Goal: Check status: Check status

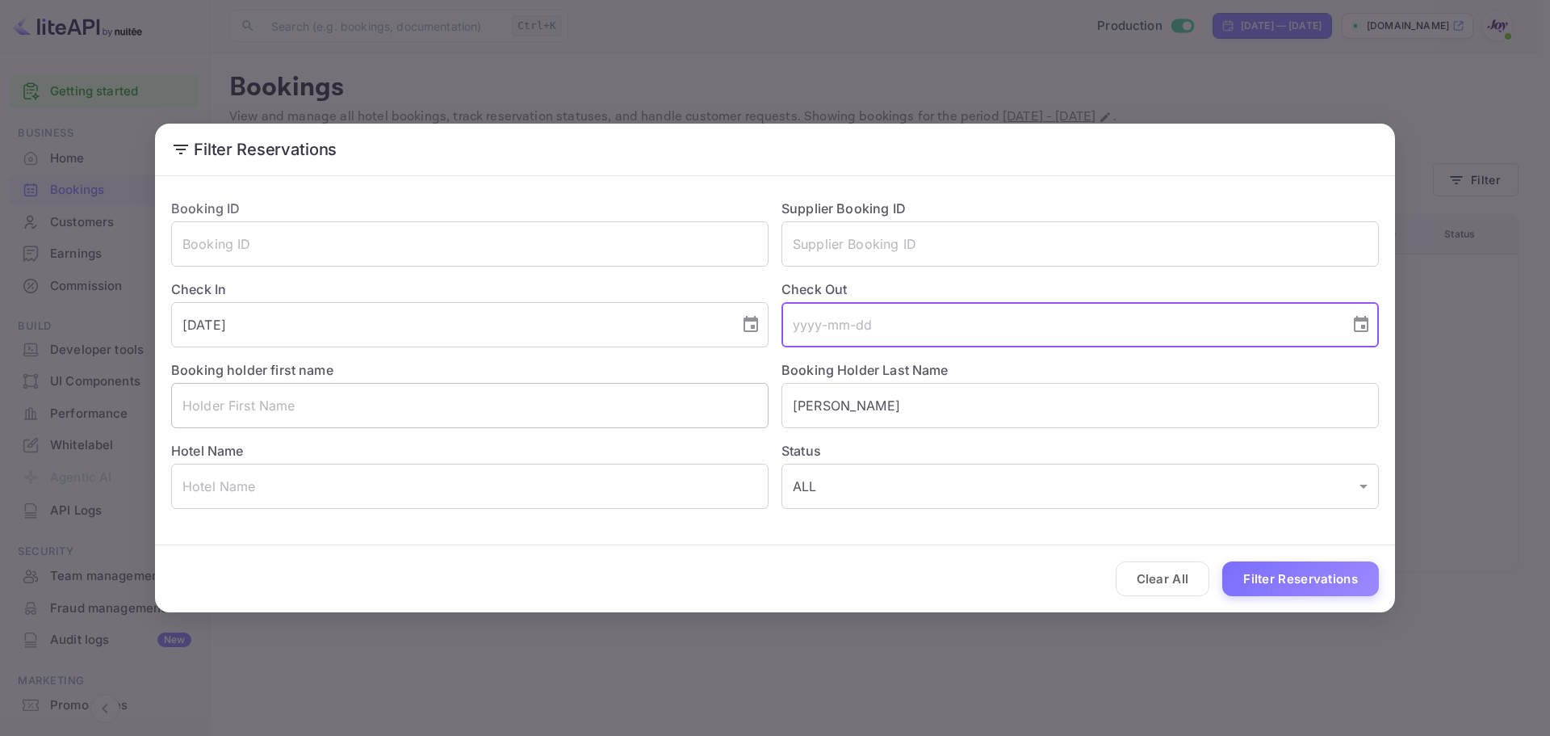
click at [688, 398] on div "Booking ID ​ Supplier Booking ID ​ Check In [DATE] ​ Check Out ​ Booking holder…" at bounding box center [768, 347] width 1221 height 323
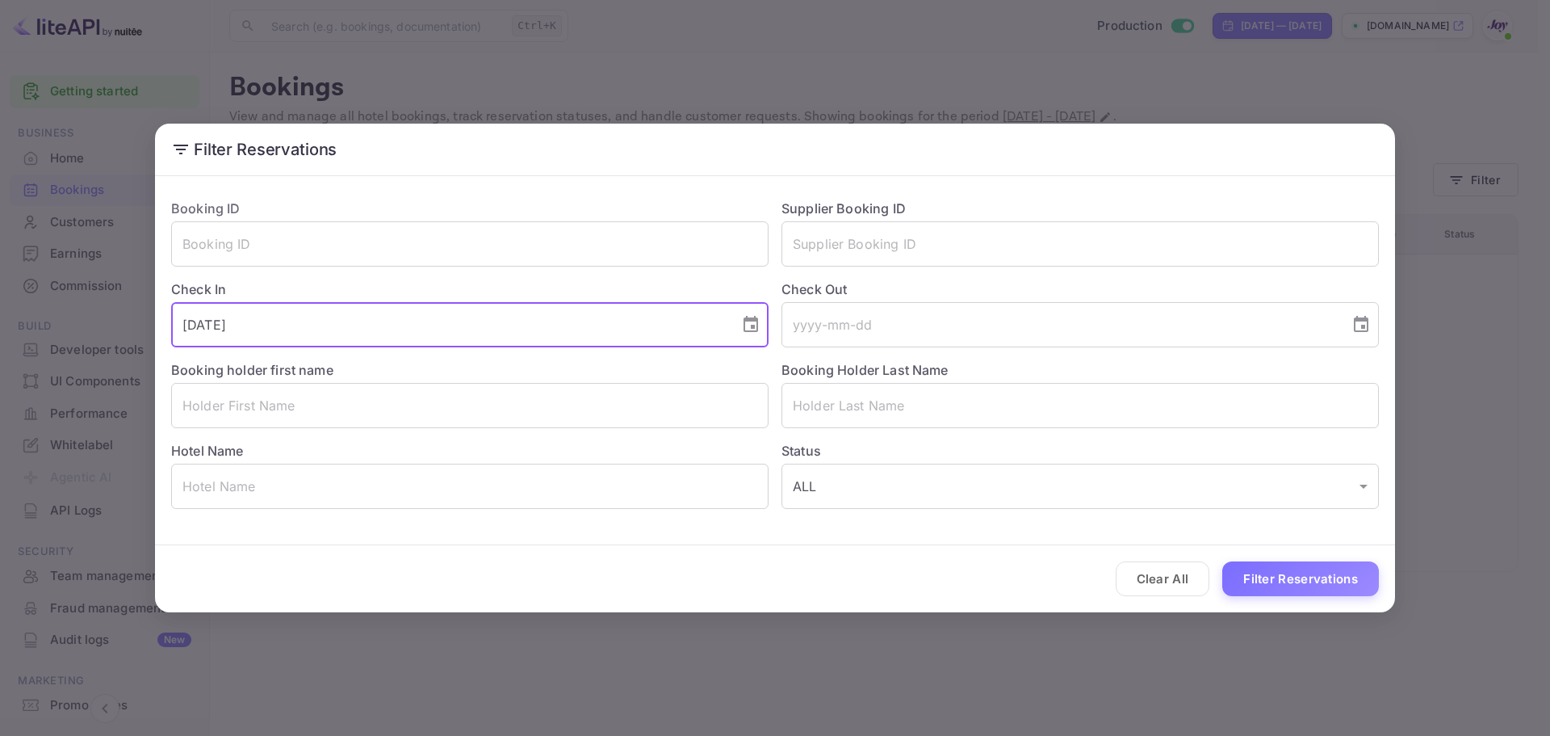
drag, startPoint x: 291, startPoint y: 315, endPoint x: 115, endPoint y: 327, distance: 176.4
click at [115, 327] on div "Filter Reservations Booking ID ​ Supplier Booking ID ​ Check In [DATE] ​ Check …" at bounding box center [775, 368] width 1550 height 736
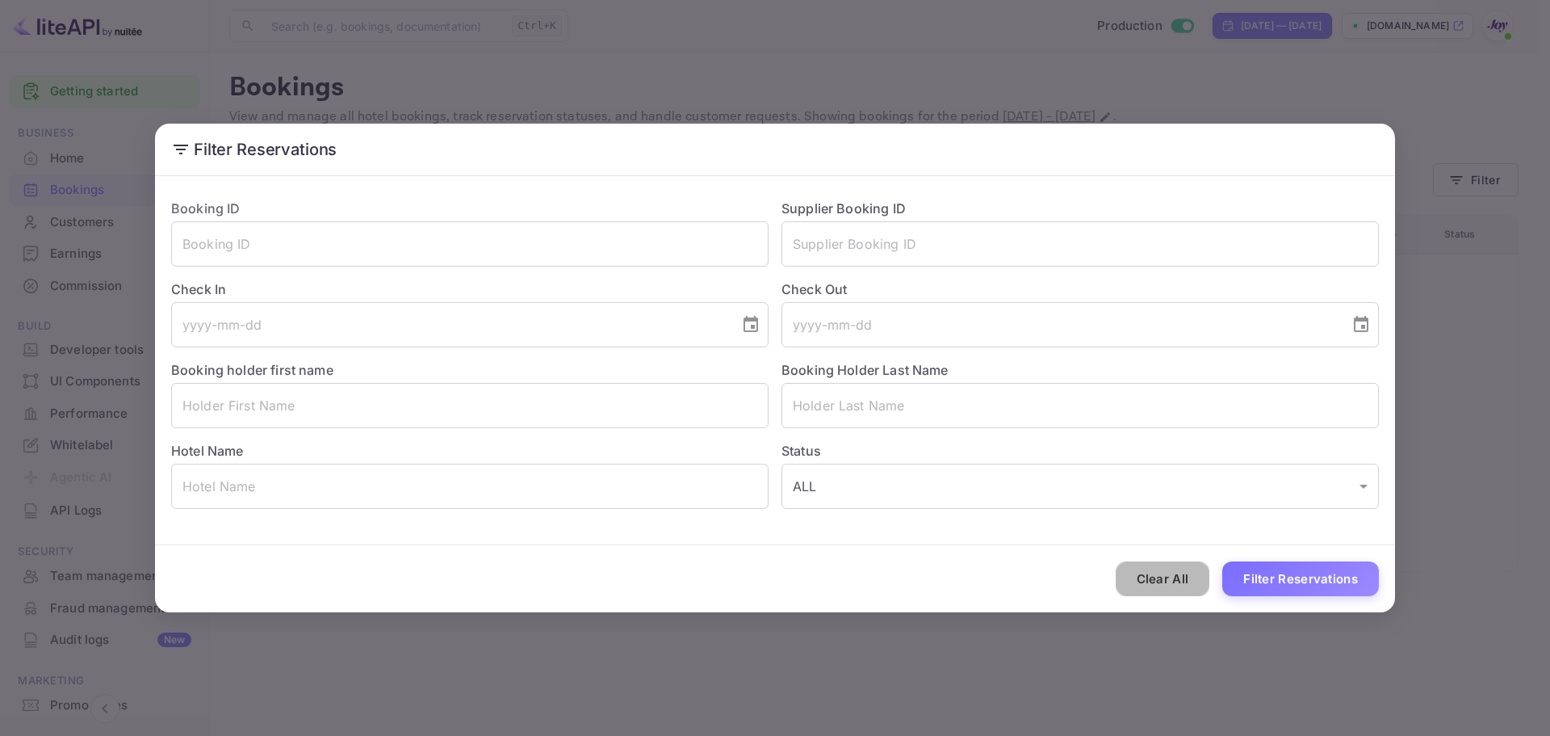
click at [1175, 587] on button "Clear All" at bounding box center [1163, 578] width 94 height 35
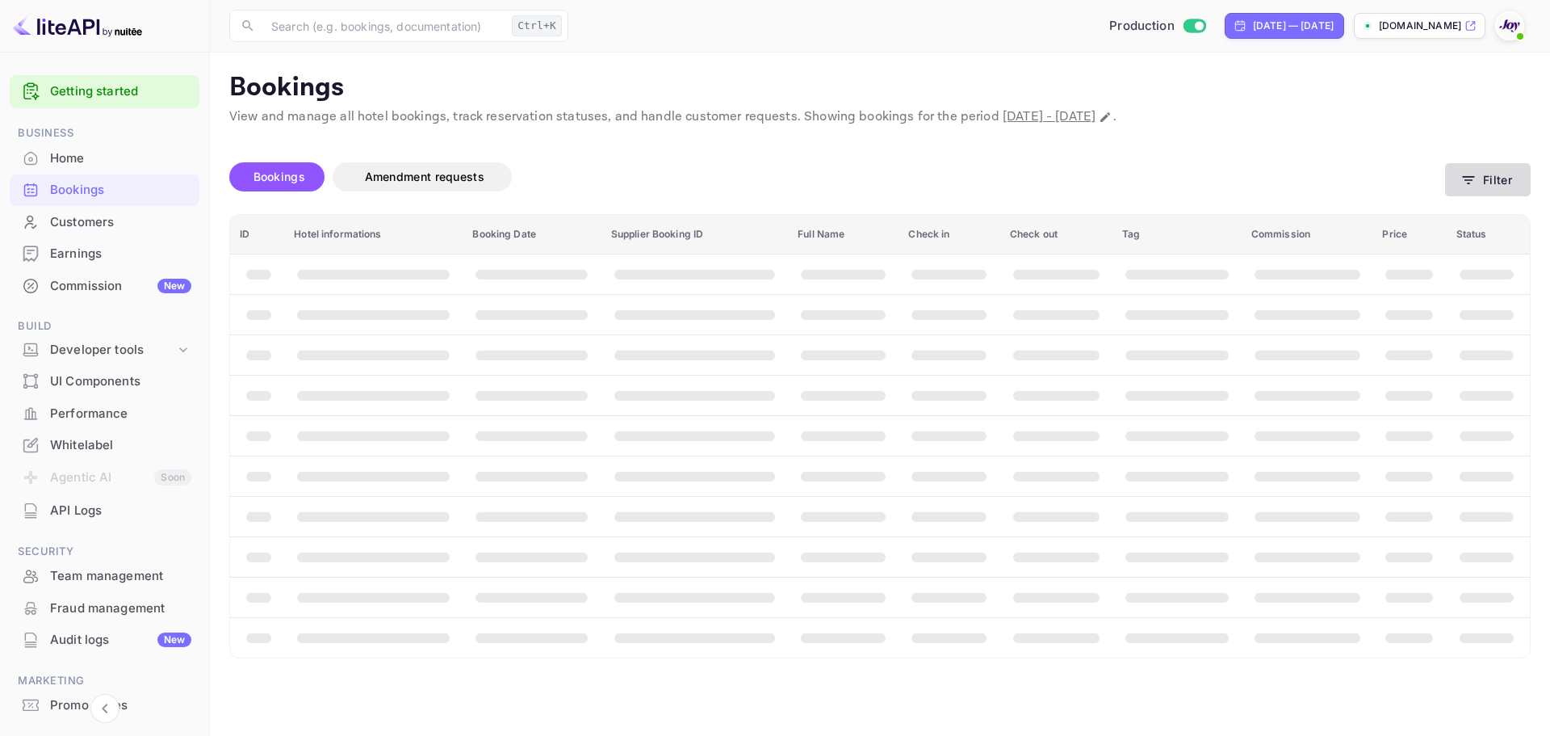
click at [1499, 180] on button "Filter" at bounding box center [1488, 179] width 86 height 33
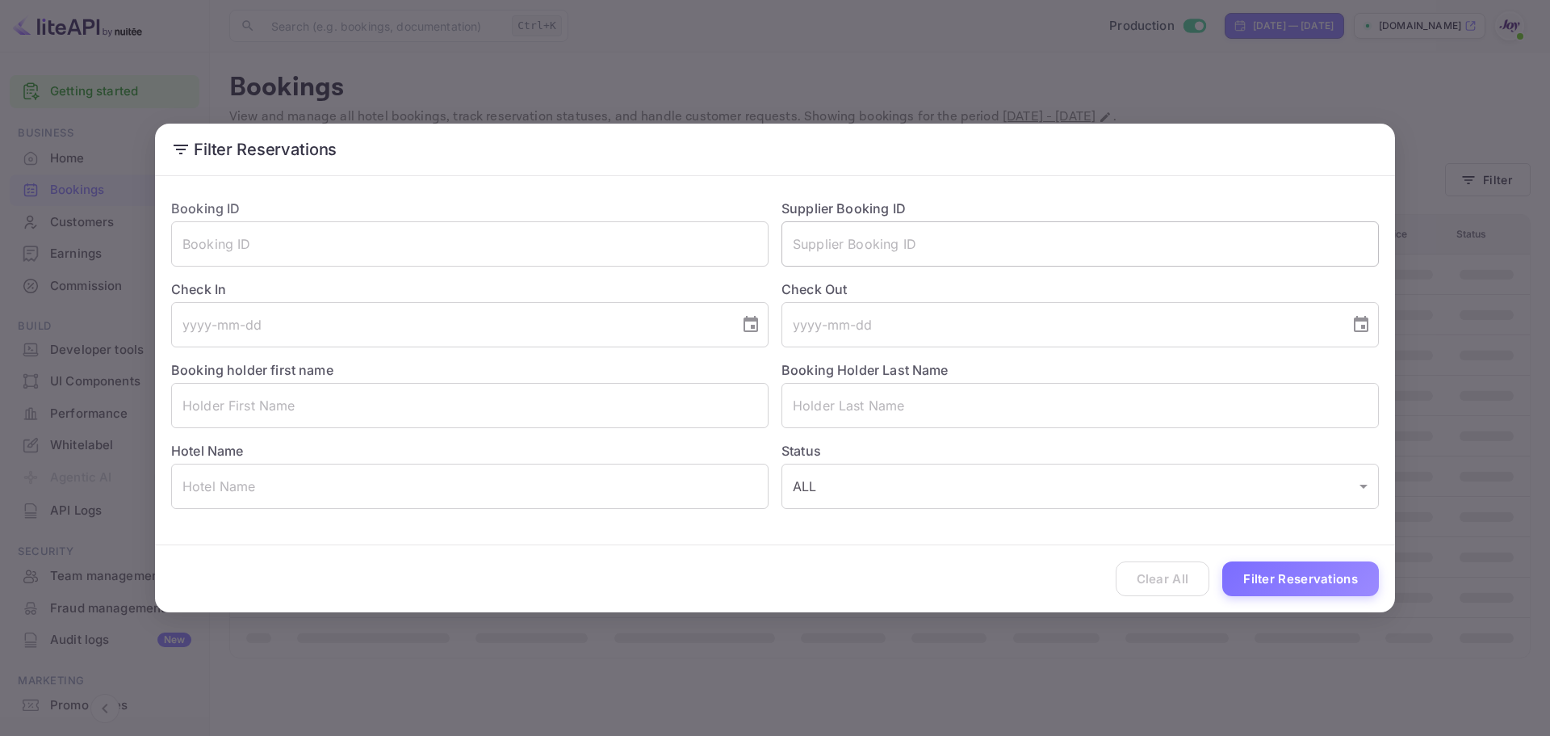
click at [857, 255] on input "text" at bounding box center [1080, 243] width 597 height 45
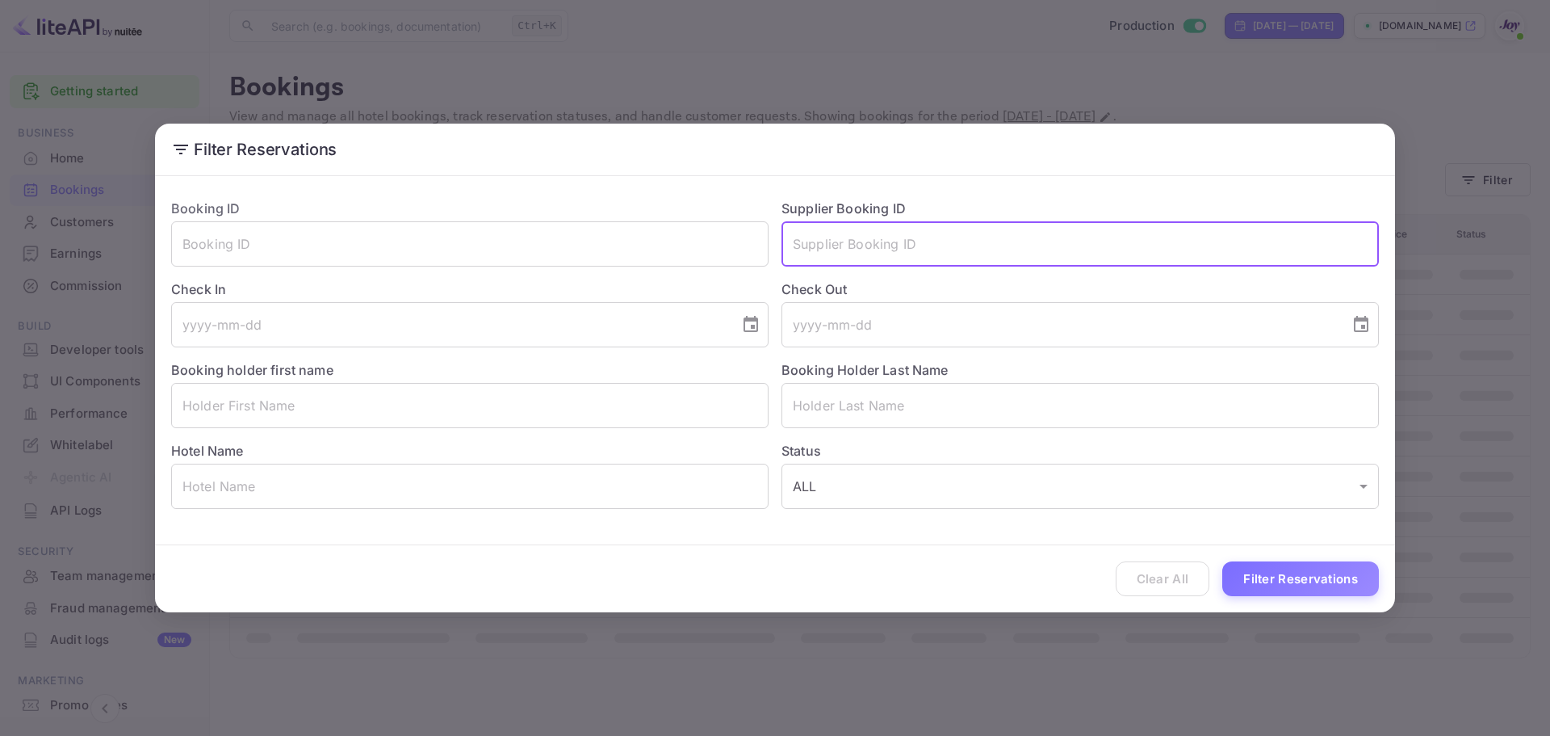
paste input "9376037"
type input "9376037"
click at [1285, 582] on button "Filter Reservations" at bounding box center [1300, 578] width 157 height 35
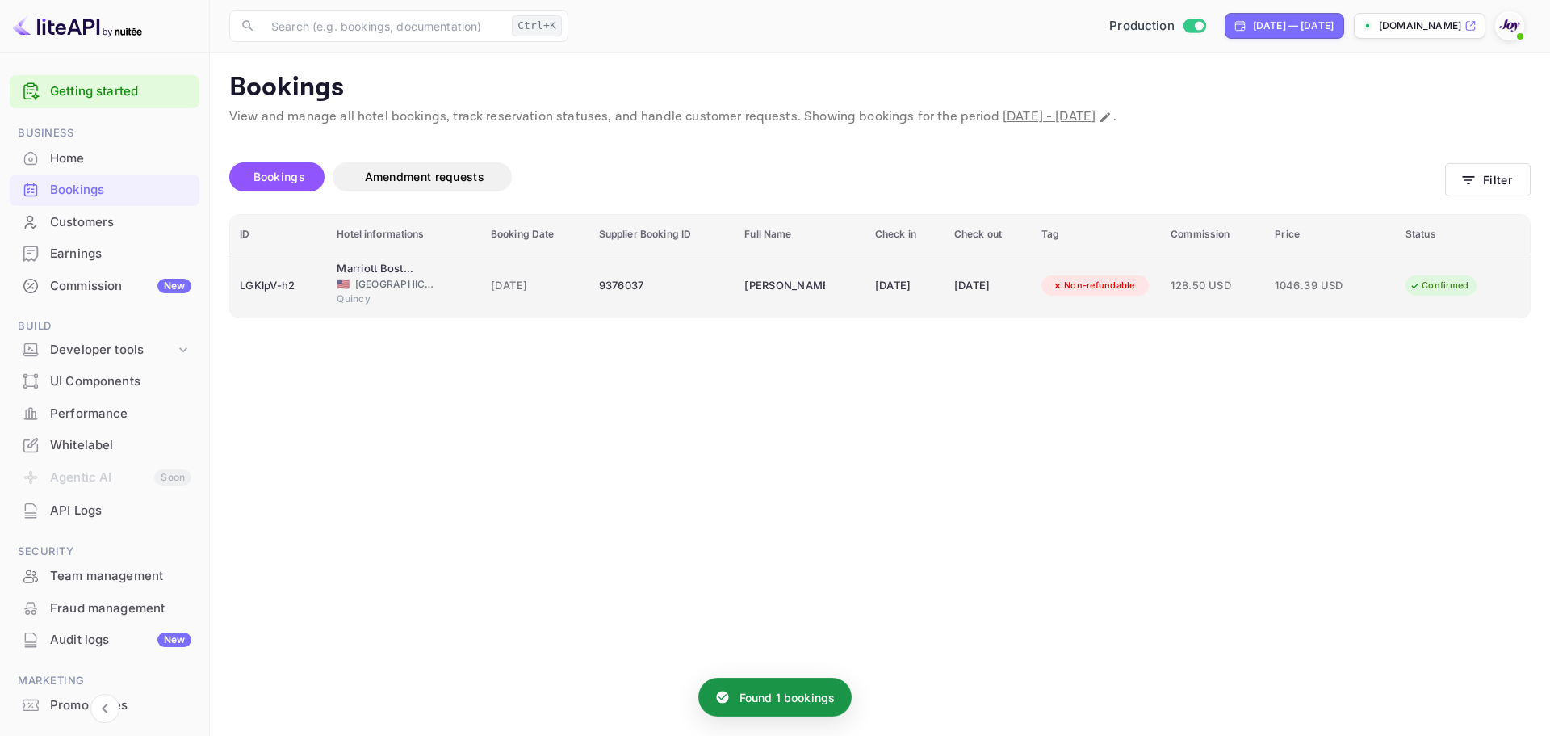
click at [675, 300] on td "9376037" at bounding box center [662, 286] width 146 height 64
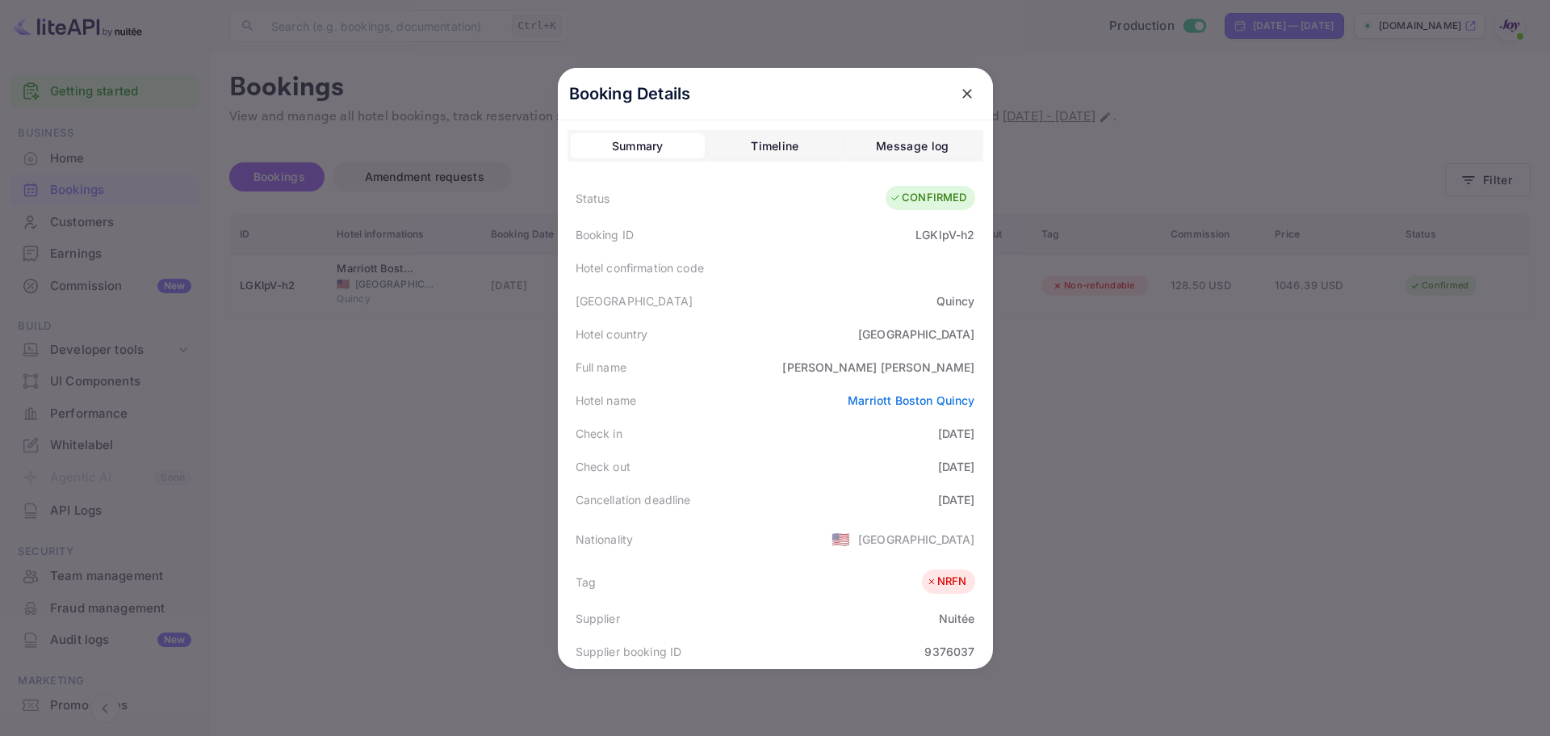
click at [751, 143] on div "Timeline" at bounding box center [775, 145] width 48 height 19
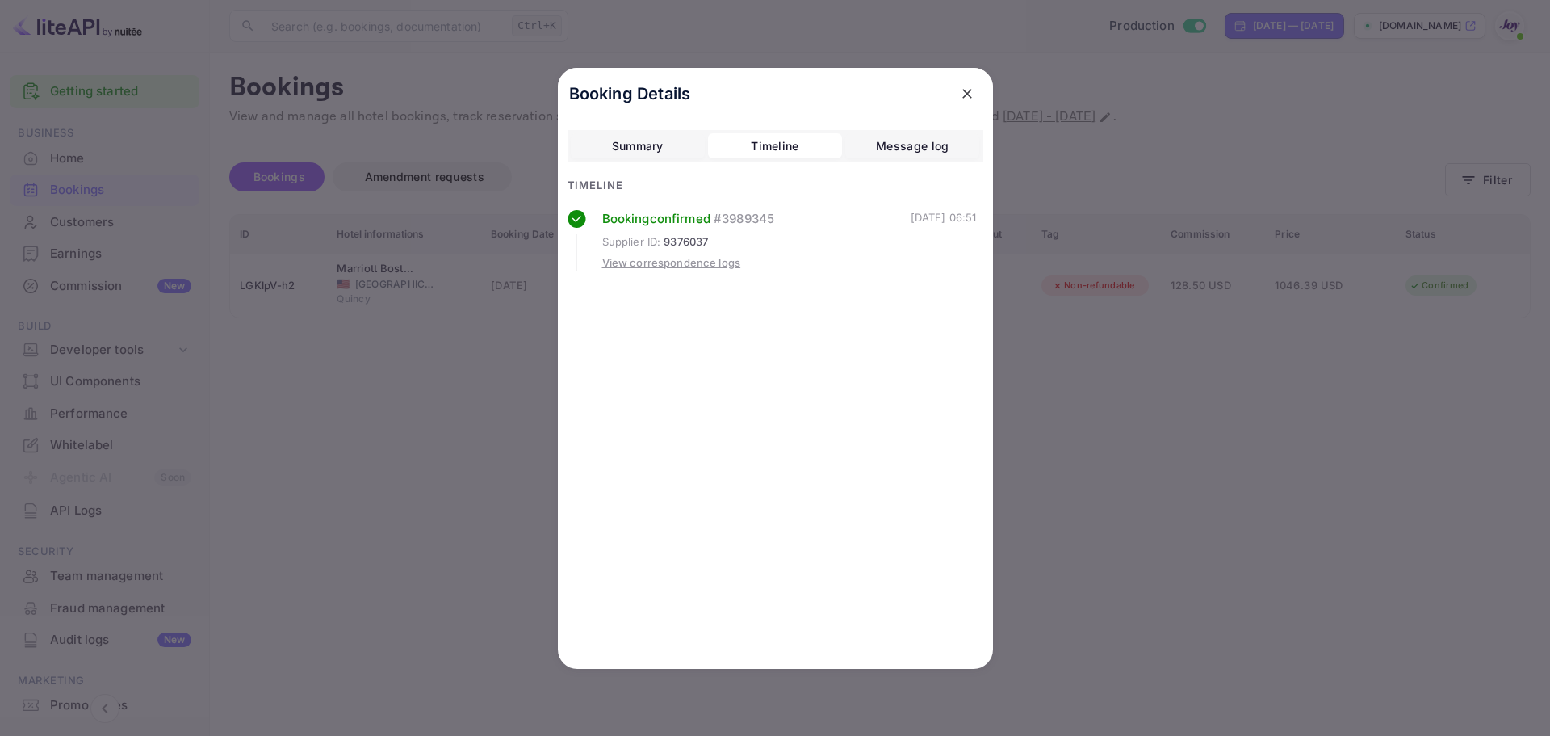
click at [645, 147] on div "Summary" at bounding box center [638, 145] width 52 height 19
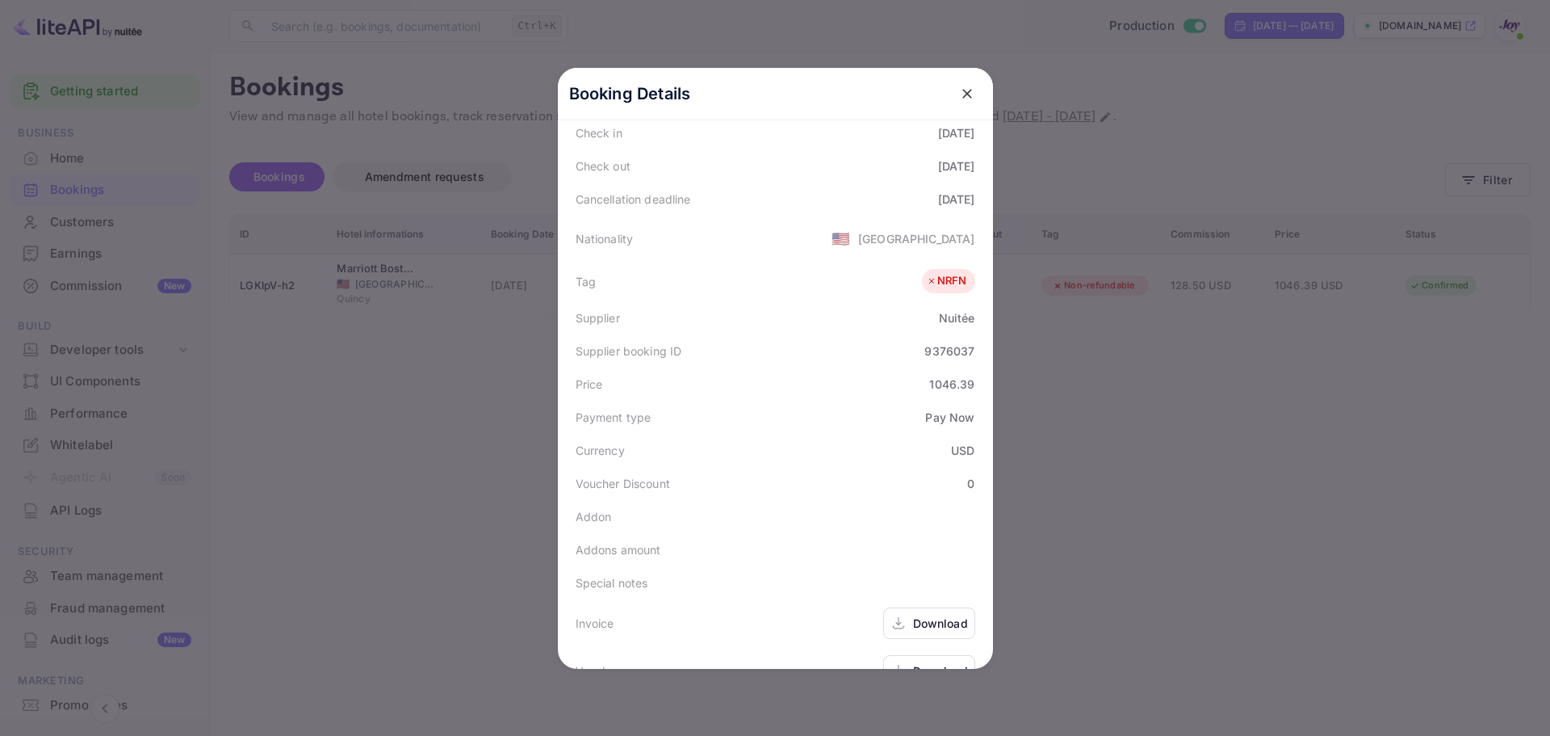
scroll to position [394, 0]
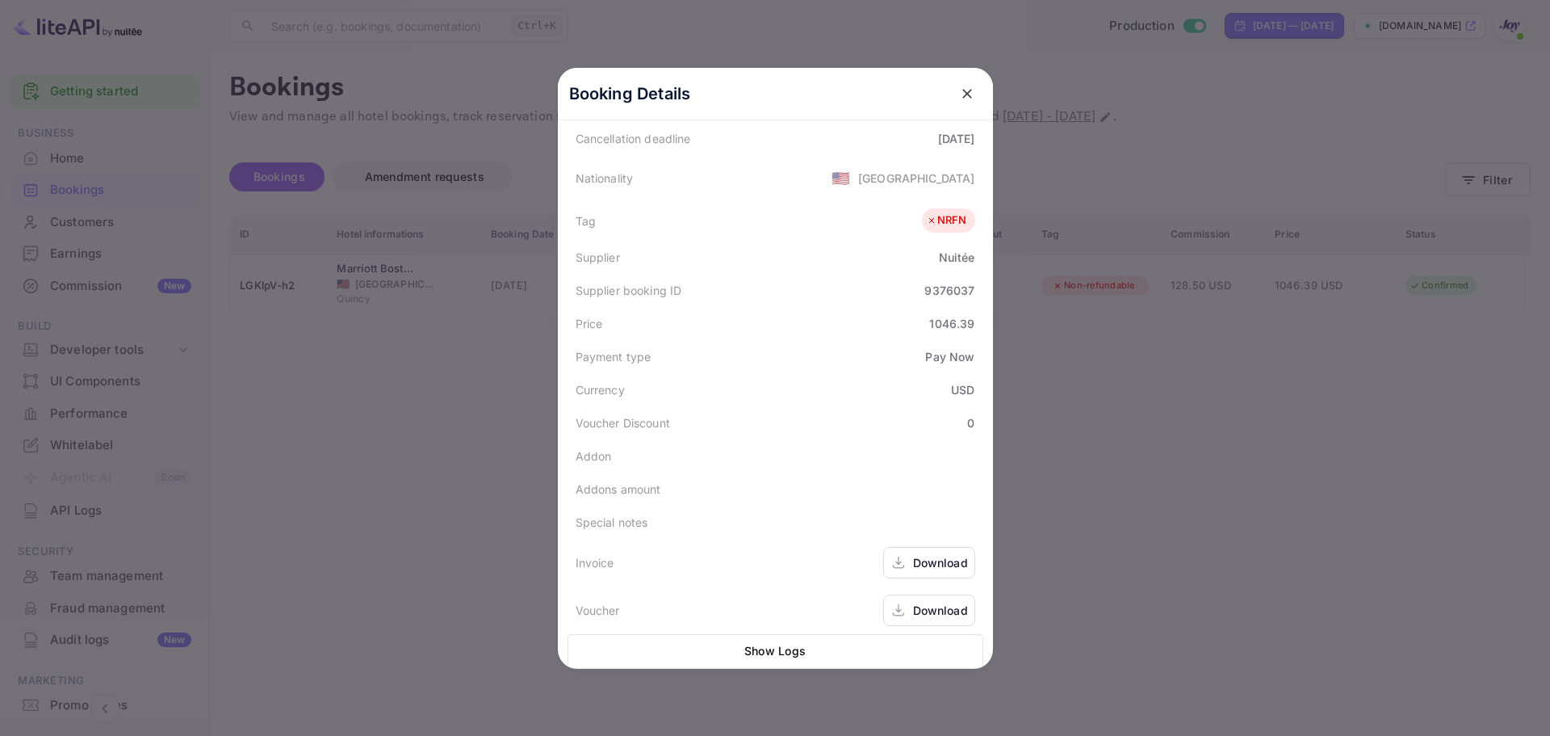
click at [917, 554] on div "Download" at bounding box center [940, 562] width 55 height 17
click at [923, 602] on div "Download" at bounding box center [940, 610] width 55 height 17
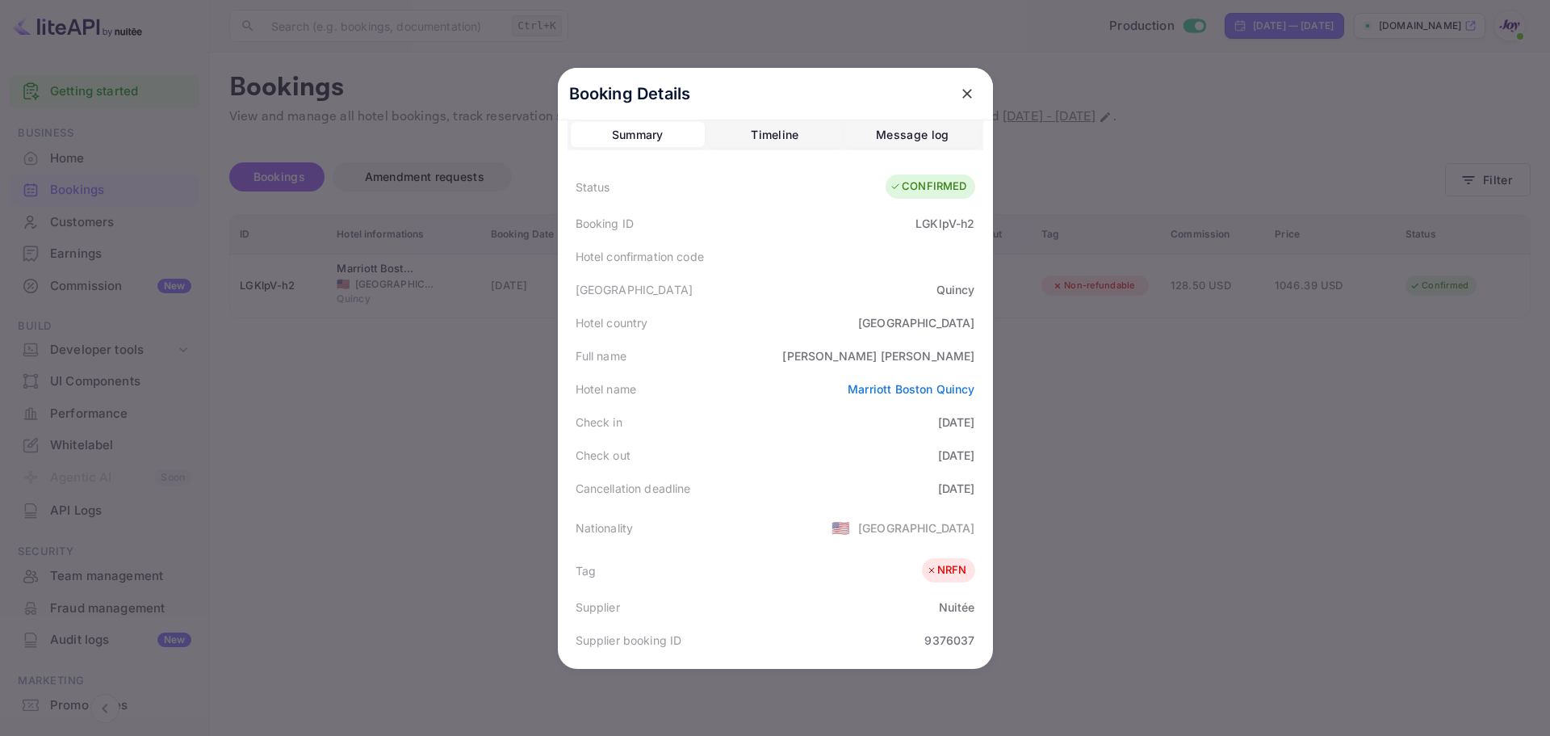
scroll to position [0, 0]
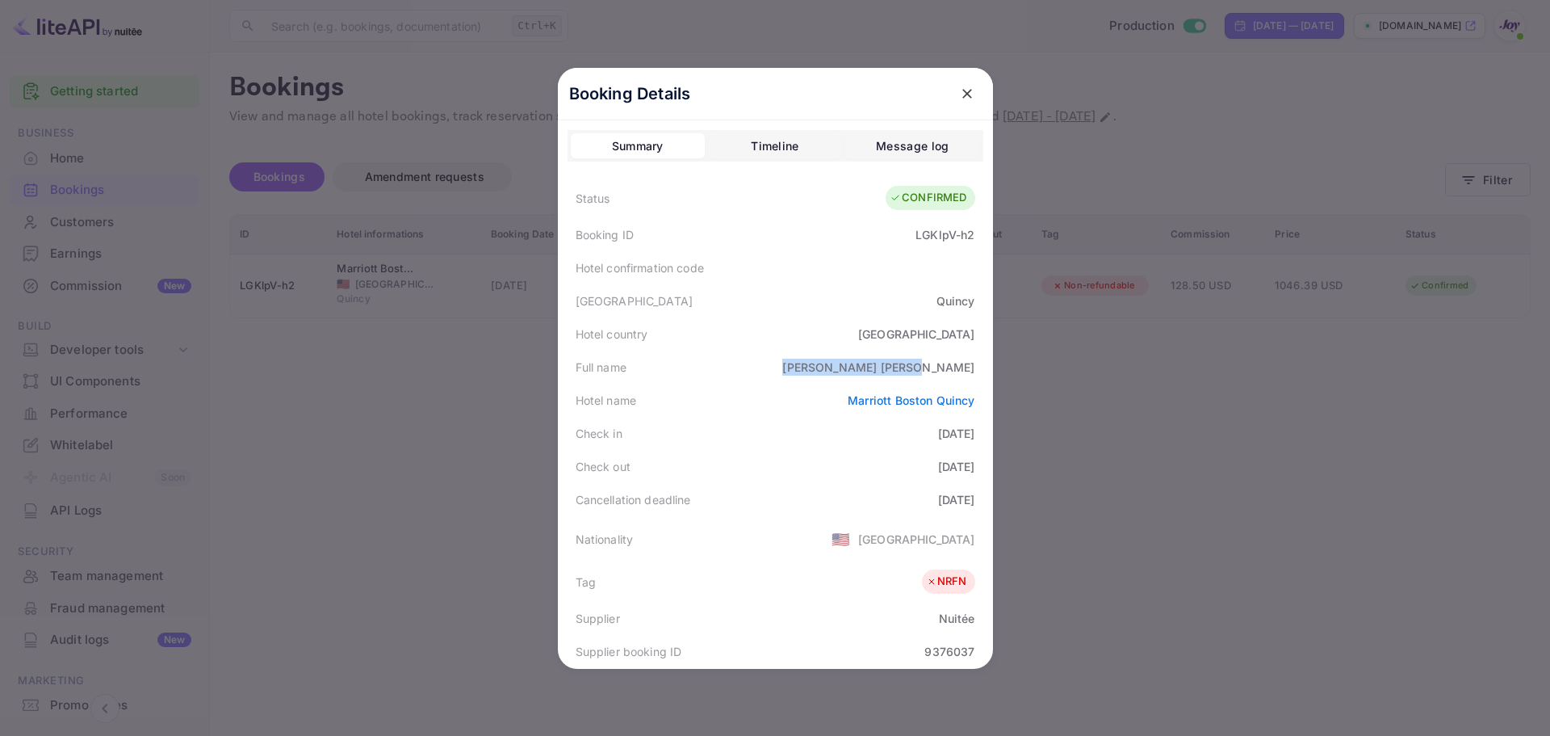
drag, startPoint x: 882, startPoint y: 371, endPoint x: 971, endPoint y: 372, distance: 88.8
click at [971, 372] on div "Full name [PERSON_NAME]" at bounding box center [776, 366] width 416 height 33
copy div "[PERSON_NAME]"
click at [876, 413] on div "Status CONFIRMED Booking ID LGKlpV-h2 Hotel confirmation code [GEOGRAPHIC_DATA]…" at bounding box center [776, 586] width 416 height 816
drag, startPoint x: 880, startPoint y: 371, endPoint x: 969, endPoint y: 368, distance: 88.9
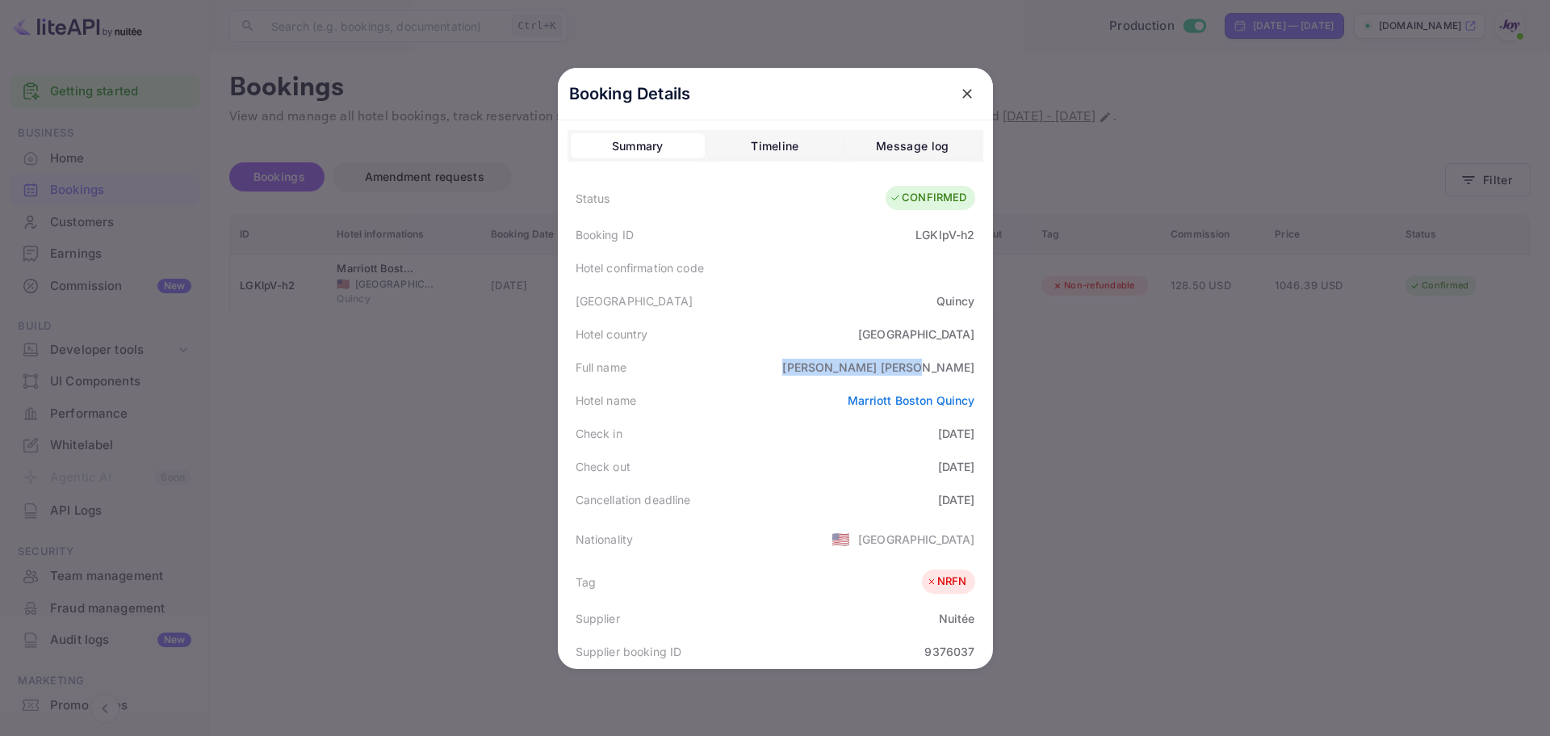
click at [969, 368] on div "Full name [PERSON_NAME]" at bounding box center [776, 366] width 416 height 33
copy div "[PERSON_NAME]"
click at [945, 235] on div "LGKlpV-h2" at bounding box center [945, 234] width 59 height 17
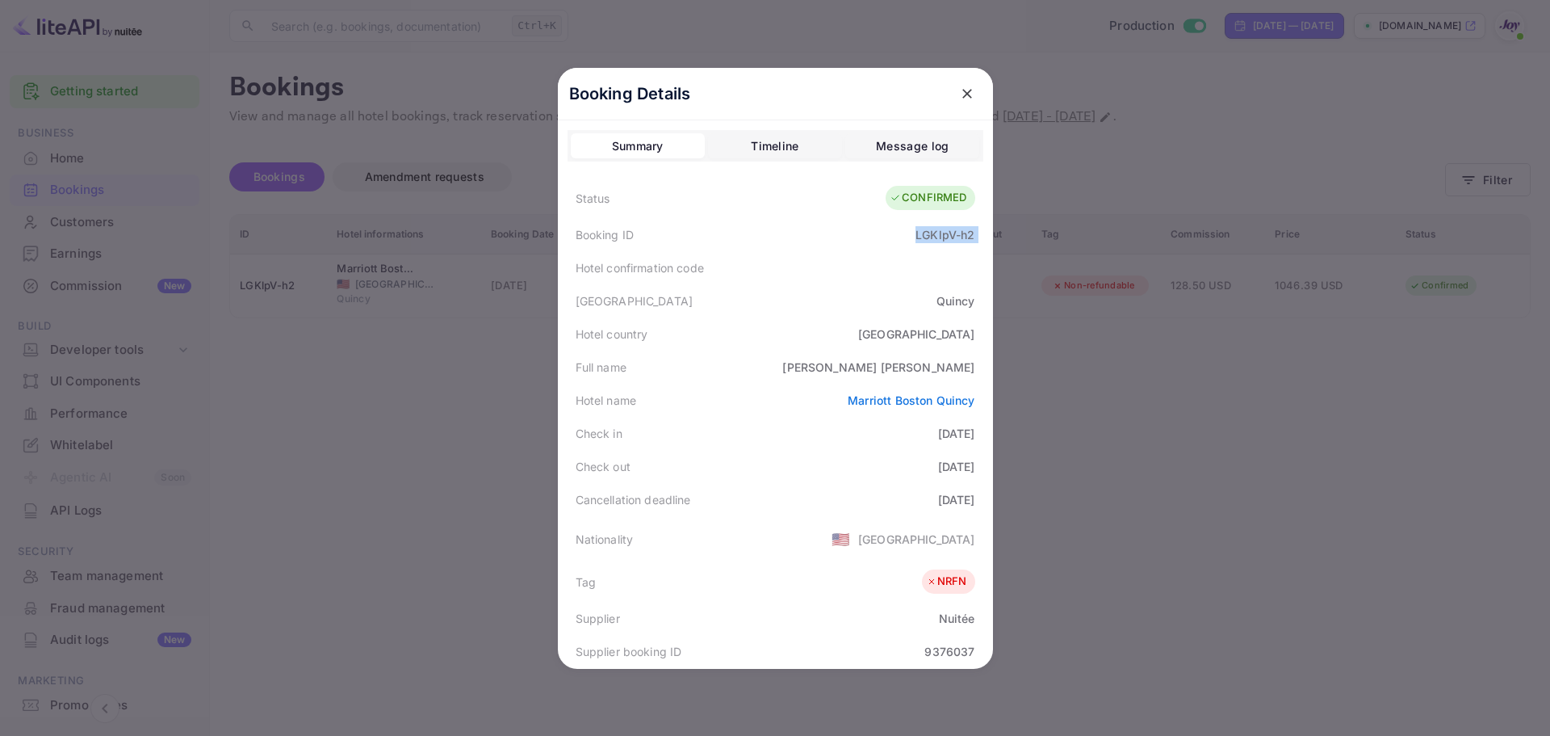
copy div "LGKlpV-h2"
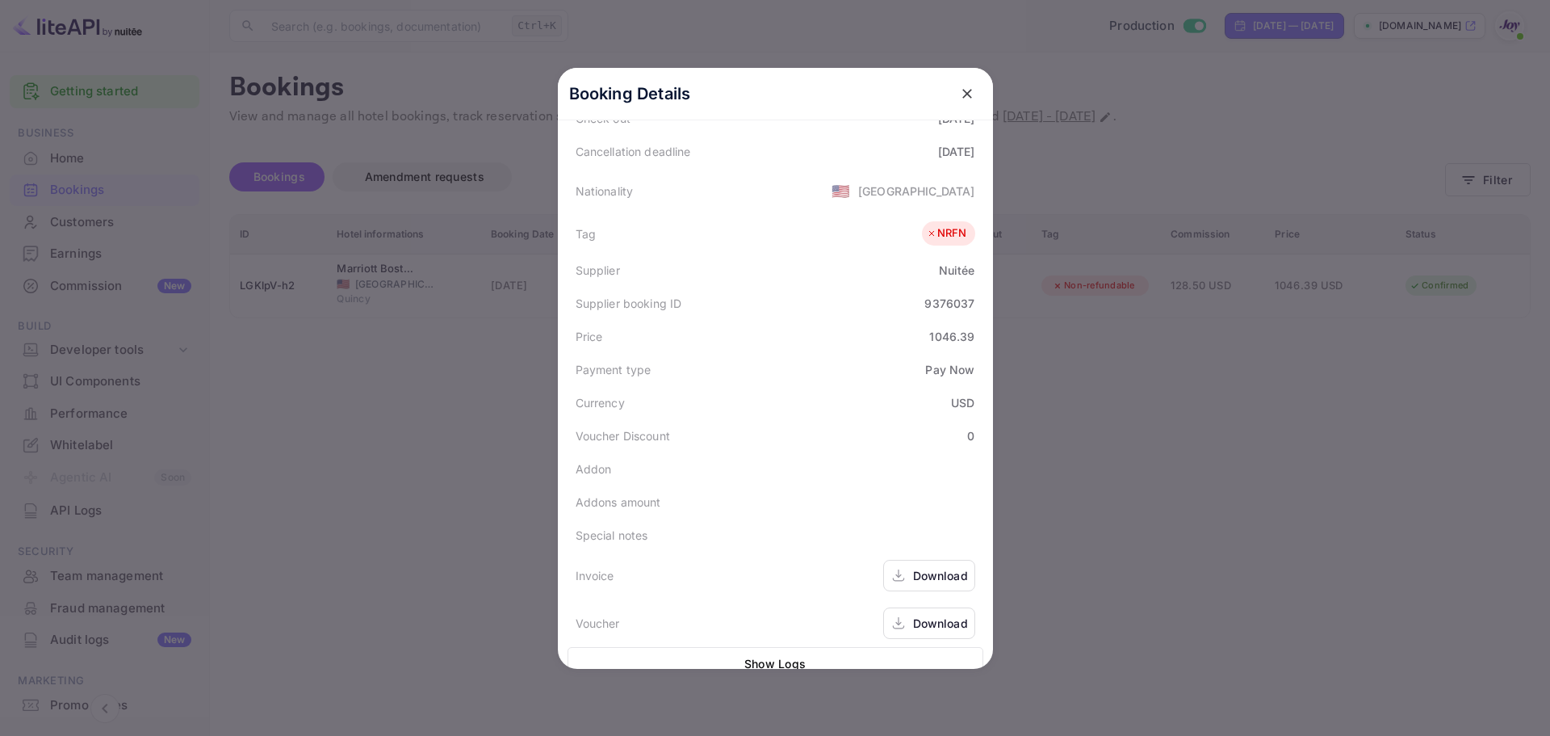
scroll to position [394, 0]
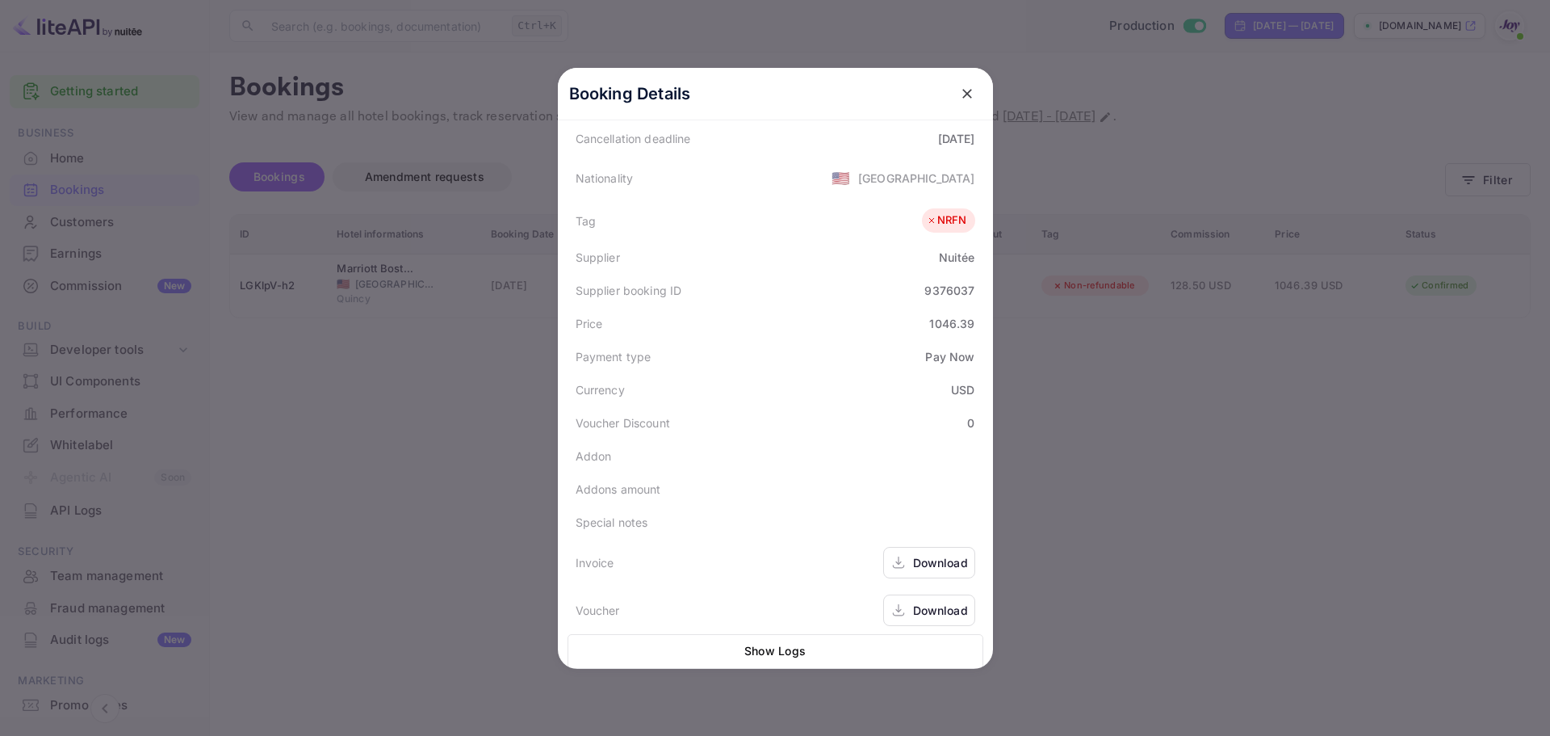
click at [939, 282] on div "9376037" at bounding box center [950, 290] width 50 height 17
copy div "9376037"
